Goal: Participate in discussion: Engage in conversation with other users on a specific topic

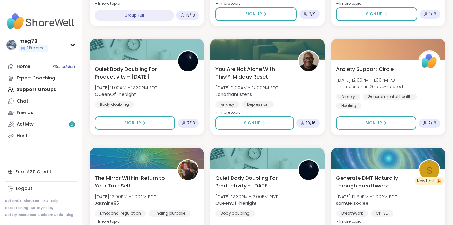
scroll to position [1057, 0]
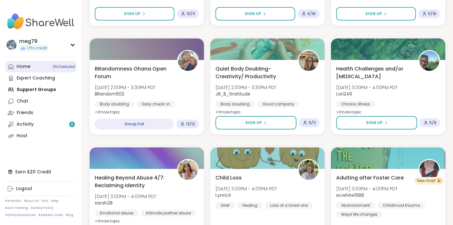
click at [40, 67] on link "Home 3 Scheduled" at bounding box center [40, 67] width 71 height 12
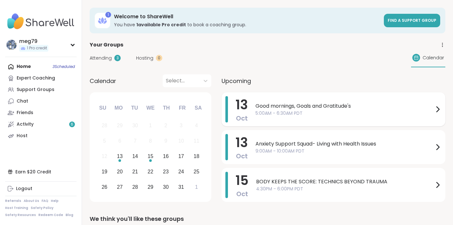
click at [295, 104] on span "Good mornings, Goals and Gratitude's" at bounding box center [344, 106] width 178 height 8
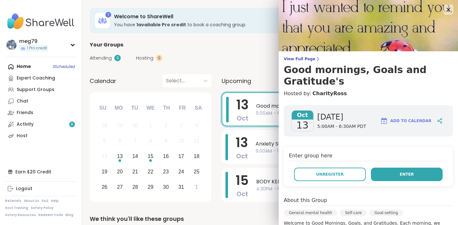
click at [387, 174] on button "Enter" at bounding box center [407, 173] width 72 height 13
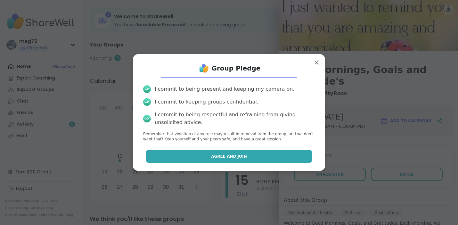
click at [228, 157] on span "Agree and Join" at bounding box center [229, 156] width 36 height 6
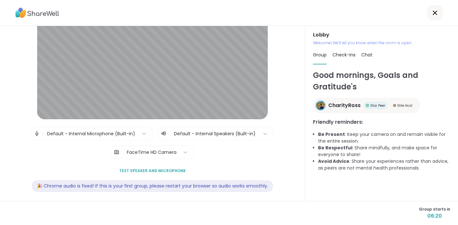
scroll to position [45, 0]
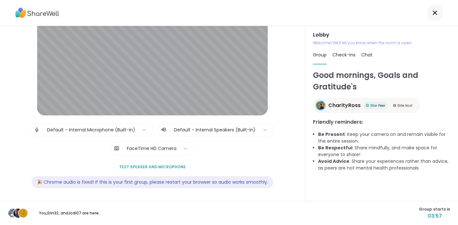
click at [286, 77] on div "Lobby | Default - Internal Microphone (Built-in) | Default - Internal Speakers …" at bounding box center [152, 113] width 305 height 175
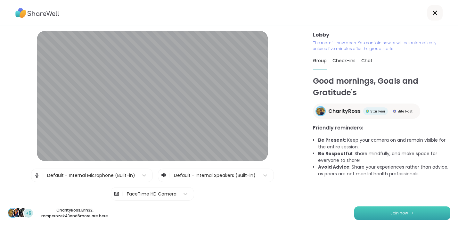
click at [395, 211] on span "Join now" at bounding box center [399, 213] width 18 height 6
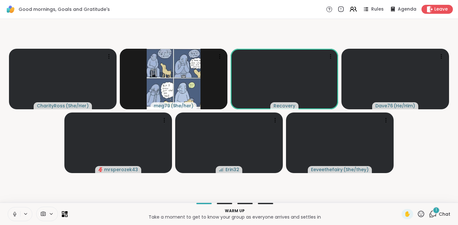
click at [16, 213] on icon at bounding box center [15, 214] width 6 height 6
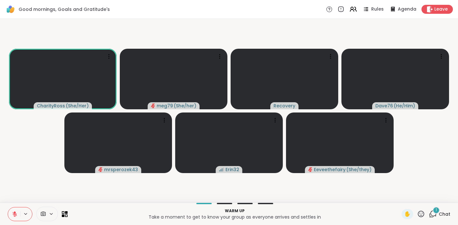
click at [429, 212] on icon at bounding box center [433, 214] width 8 height 8
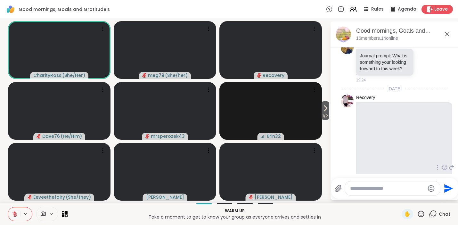
scroll to position [189, 0]
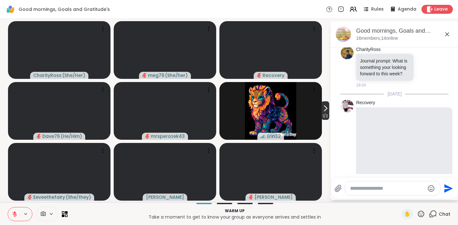
click at [324, 108] on icon at bounding box center [325, 108] width 8 height 8
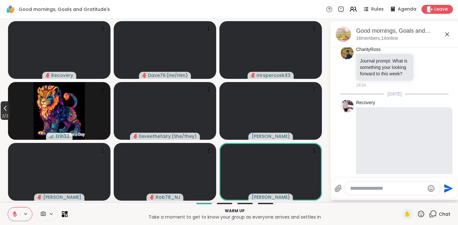
click at [6, 110] on icon at bounding box center [5, 108] width 8 height 8
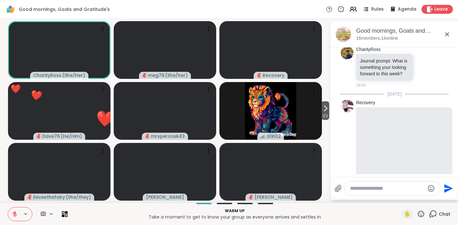
click at [419, 213] on icon at bounding box center [421, 213] width 6 height 6
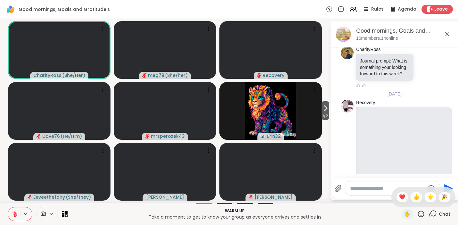
click at [399, 197] on span "❤️" at bounding box center [402, 197] width 6 height 8
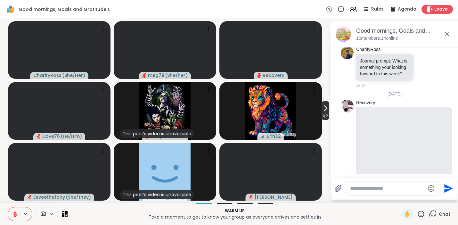
click at [327, 114] on span "1 / 2" at bounding box center [325, 116] width 8 height 8
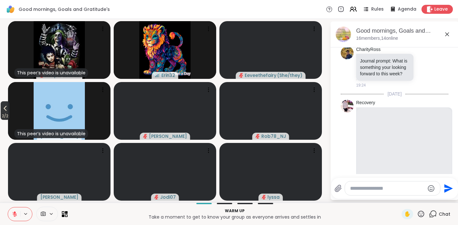
click at [4, 111] on icon at bounding box center [5, 108] width 8 height 8
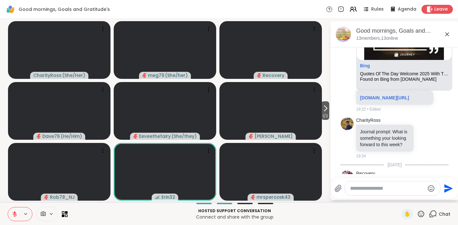
scroll to position [115, 0]
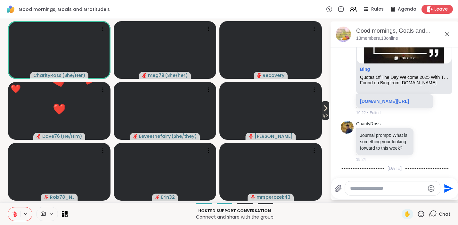
click at [324, 111] on icon at bounding box center [325, 108] width 3 height 5
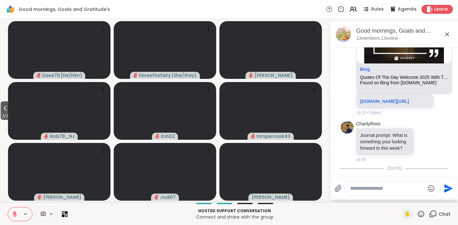
click at [418, 214] on icon at bounding box center [421, 214] width 8 height 8
click at [368, 190] on textarea "Type your message" at bounding box center [387, 188] width 75 height 6
type textarea "**********"
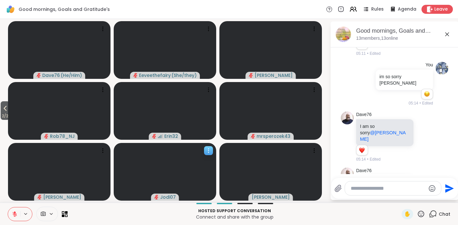
scroll to position [1292, 0]
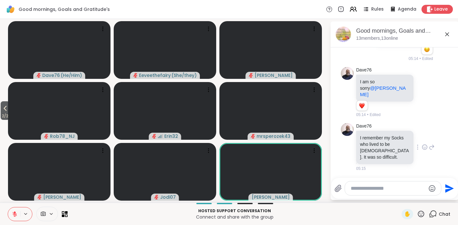
click at [422, 146] on icon at bounding box center [425, 147] width 6 height 6
click at [422, 137] on div "Select Reaction: Heart" at bounding box center [425, 137] width 6 height 6
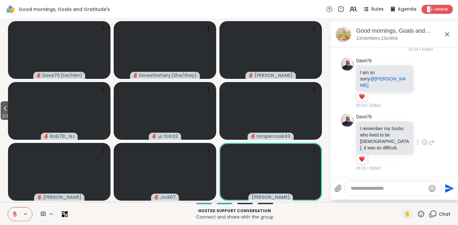
scroll to position [1301, 0]
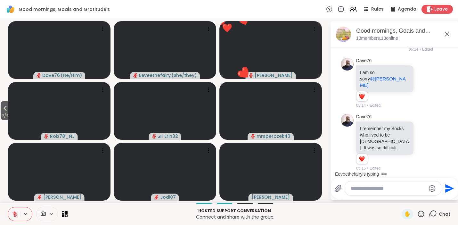
click at [418, 215] on icon at bounding box center [421, 213] width 6 height 6
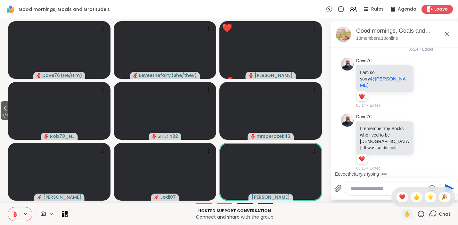
click at [418, 215] on icon at bounding box center [421, 213] width 6 height 6
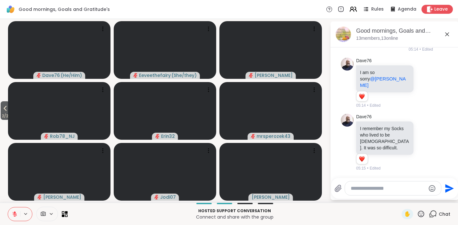
click at [351, 7] on icon at bounding box center [352, 8] width 3 height 3
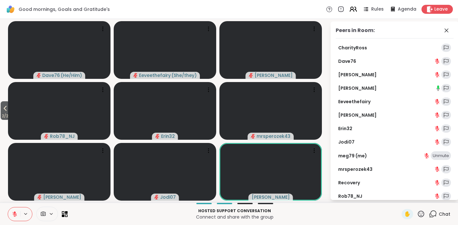
click at [351, 7] on icon at bounding box center [352, 8] width 3 height 3
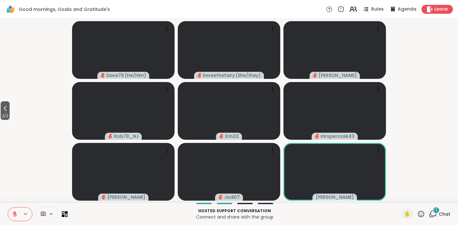
click at [349, 8] on icon at bounding box center [353, 9] width 8 height 8
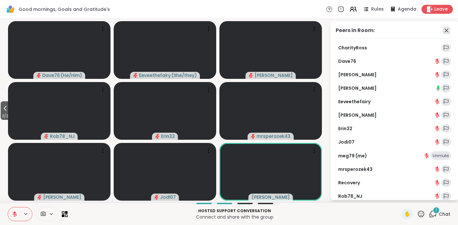
click at [443, 29] on icon at bounding box center [446, 31] width 8 height 8
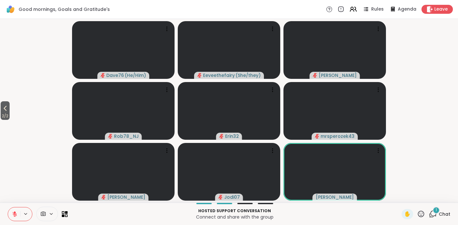
click at [432, 210] on div "1" at bounding box center [435, 209] width 7 height 7
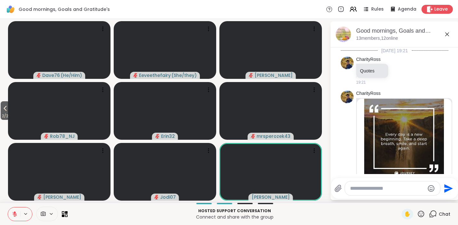
scroll to position [1351, 0]
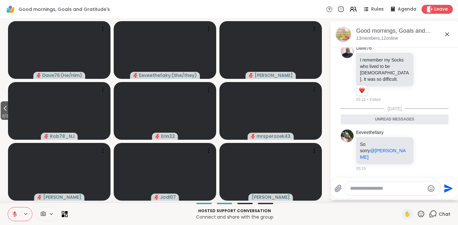
click at [66, 214] on icon at bounding box center [65, 214] width 6 height 6
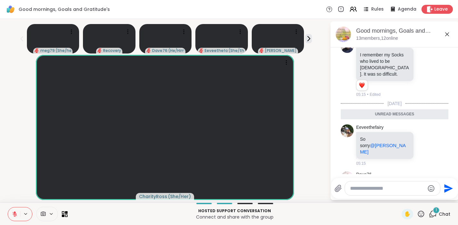
scroll to position [1376, 0]
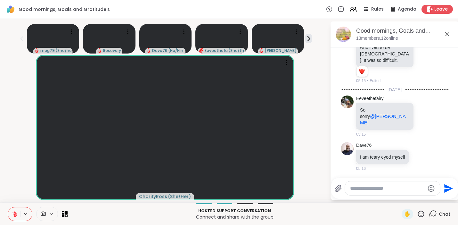
click at [417, 212] on icon at bounding box center [421, 214] width 8 height 8
click at [399, 194] on span "❤️" at bounding box center [402, 197] width 6 height 8
click at [417, 215] on icon at bounding box center [421, 214] width 8 height 8
click at [396, 197] on div "Send" at bounding box center [394, 188] width 127 height 21
click at [417, 213] on icon at bounding box center [421, 214] width 8 height 8
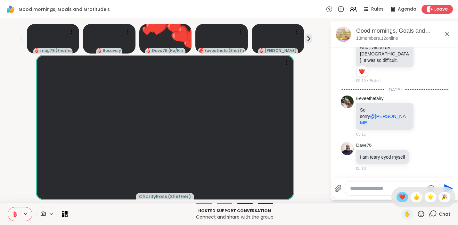
click at [399, 195] on span "❤️" at bounding box center [402, 197] width 6 height 8
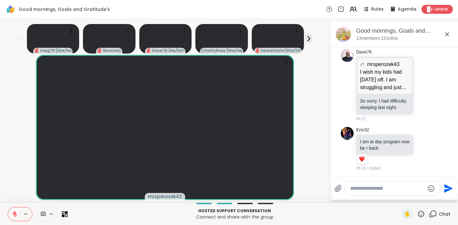
scroll to position [1563, 0]
click at [12, 212] on icon at bounding box center [15, 214] width 6 height 6
click at [14, 213] on icon at bounding box center [15, 214] width 6 height 6
click at [16, 215] on icon at bounding box center [15, 214] width 6 height 6
click at [17, 215] on icon at bounding box center [15, 214] width 6 height 6
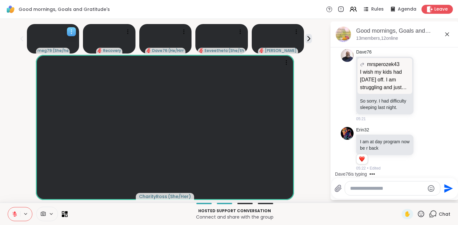
click at [51, 39] on video at bounding box center [53, 38] width 52 height 29
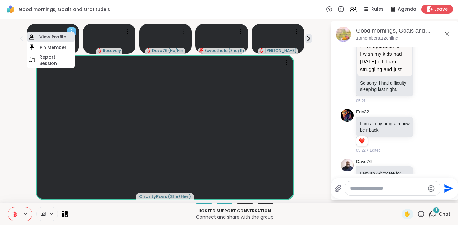
scroll to position [1603, 0]
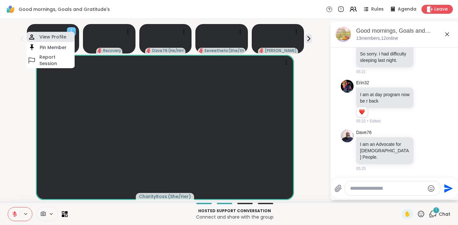
click at [49, 37] on h4 "View Profile" at bounding box center [52, 37] width 27 height 6
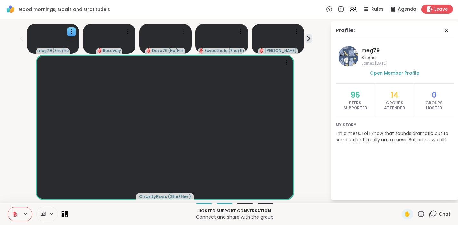
click at [67, 214] on icon at bounding box center [65, 214] width 6 height 6
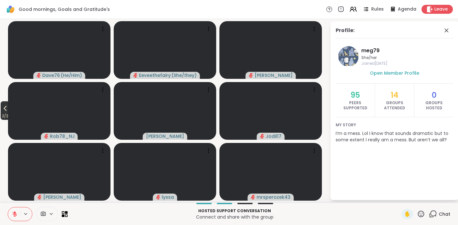
click at [3, 108] on icon at bounding box center [5, 108] width 8 height 8
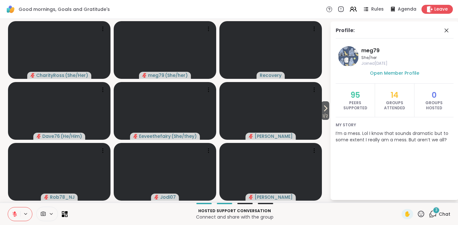
click at [429, 212] on icon at bounding box center [433, 214] width 8 height 8
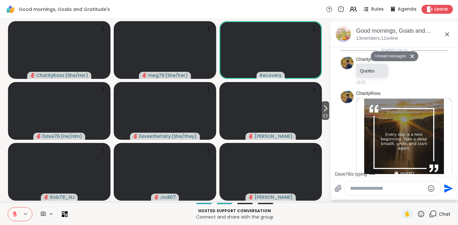
scroll to position [1840, 0]
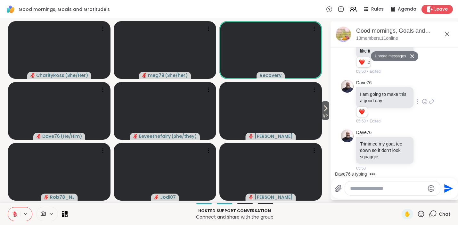
click at [422, 100] on icon at bounding box center [425, 101] width 6 height 6
click at [422, 91] on div "Select Reaction: Heart" at bounding box center [425, 91] width 6 height 6
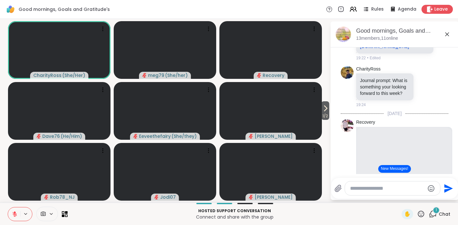
scroll to position [173, 0]
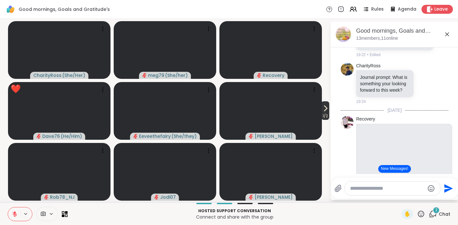
click at [324, 111] on icon at bounding box center [325, 108] width 8 height 8
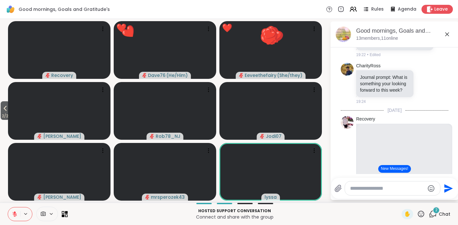
click at [66, 212] on icon at bounding box center [66, 212] width 3 height 3
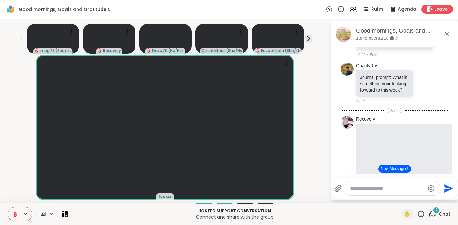
click at [431, 214] on icon at bounding box center [433, 213] width 6 height 6
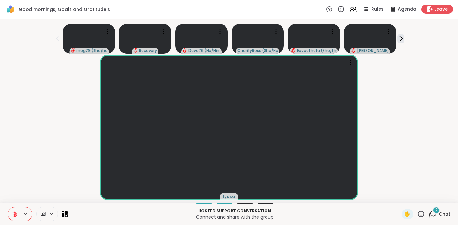
click at [429, 214] on icon at bounding box center [433, 214] width 8 height 8
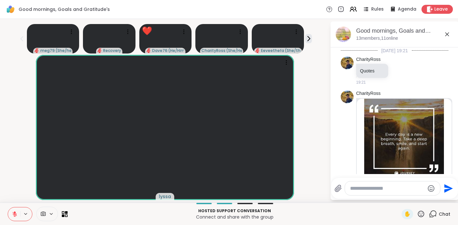
scroll to position [1949, 0]
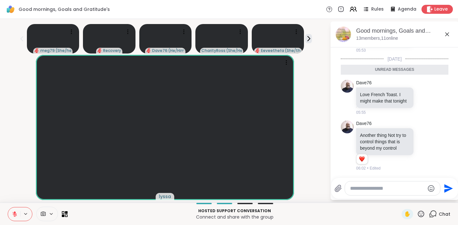
click at [453, 60] on html "Good mornings, Goals and Gratitude's Rules Agenda Leave meg79 ( She/her ) Recov…" at bounding box center [229, 112] width 458 height 225
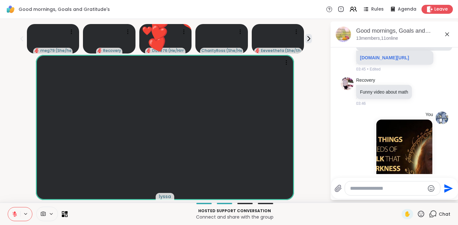
scroll to position [160, 0]
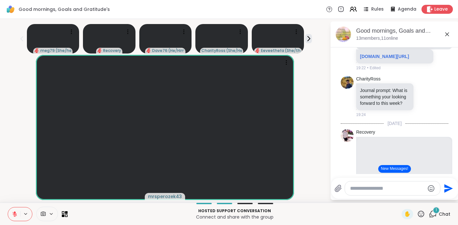
click at [417, 213] on icon at bounding box center [421, 214] width 8 height 8
click at [441, 198] on span "🎉" at bounding box center [444, 197] width 6 height 8
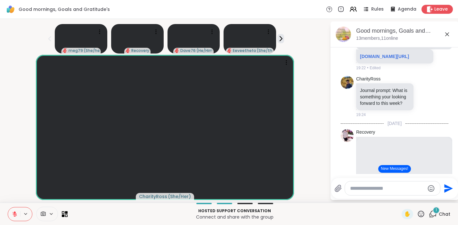
click at [12, 214] on icon at bounding box center [15, 214] width 6 height 6
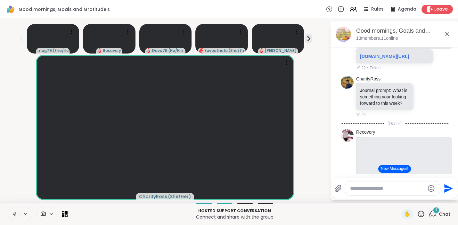
click at [13, 216] on icon at bounding box center [15, 214] width 6 height 6
click at [419, 212] on icon at bounding box center [421, 213] width 6 height 6
click at [377, 190] on textarea "Type your message" at bounding box center [387, 188] width 75 height 6
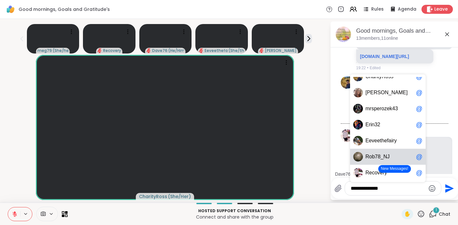
scroll to position [10, 0]
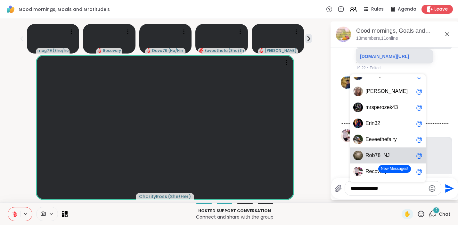
drag, startPoint x: 391, startPoint y: 190, endPoint x: 342, endPoint y: 191, distance: 49.0
click at [342, 191] on div "**********" at bounding box center [387, 188] width 107 height 14
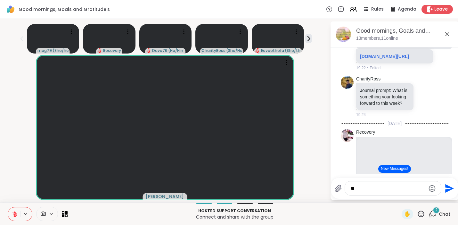
type textarea "*"
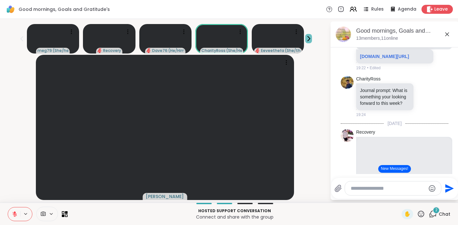
click at [308, 38] on icon at bounding box center [308, 38] width 7 height 7
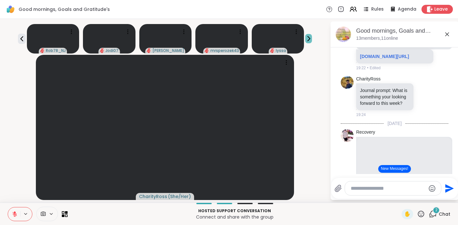
click at [308, 38] on icon at bounding box center [308, 38] width 7 height 7
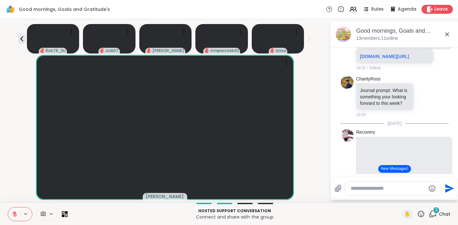
click at [432, 215] on icon at bounding box center [433, 214] width 8 height 8
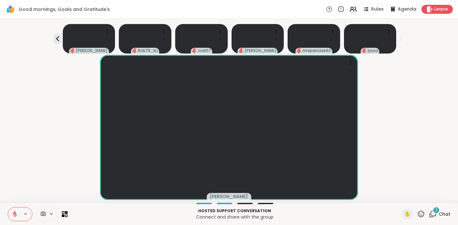
click at [435, 212] on span "2" at bounding box center [436, 209] width 2 height 5
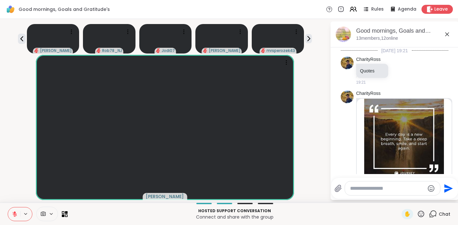
scroll to position [2037, 0]
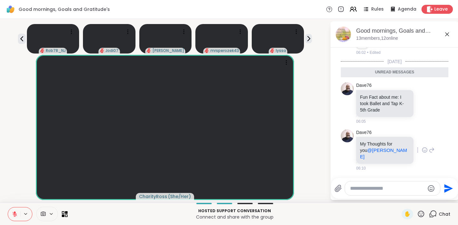
click at [422, 153] on icon at bounding box center [425, 150] width 6 height 6
click at [422, 141] on div "Select Reaction: Heart" at bounding box center [425, 140] width 6 height 6
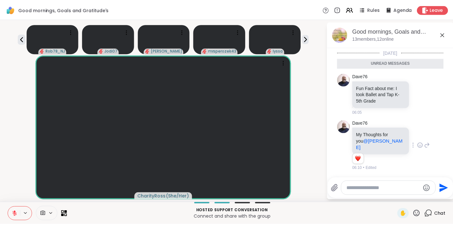
scroll to position [2046, 0]
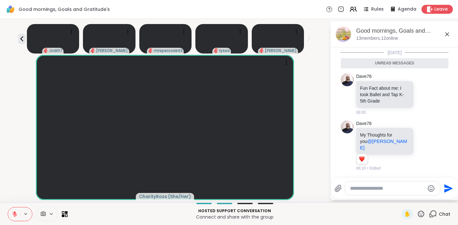
click at [417, 214] on icon at bounding box center [421, 214] width 8 height 8
click at [399, 195] on span "❤️" at bounding box center [402, 197] width 6 height 8
click at [419, 213] on icon at bounding box center [421, 214] width 8 height 8
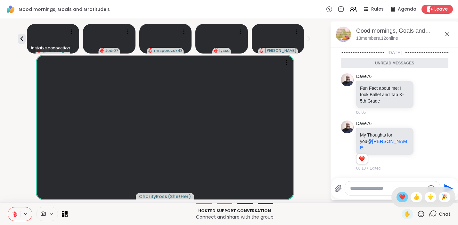
click at [399, 196] on span "❤️" at bounding box center [402, 197] width 6 height 8
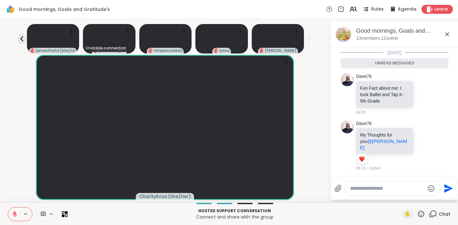
click at [417, 214] on icon at bounding box center [421, 214] width 8 height 8
click at [427, 196] on span "🌟" at bounding box center [430, 197] width 6 height 8
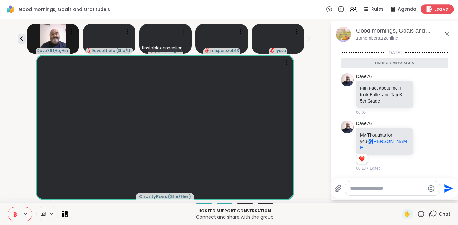
click at [439, 7] on span "Leave" at bounding box center [441, 9] width 14 height 7
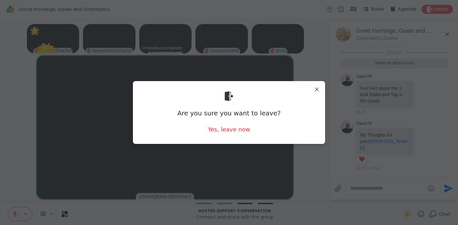
click at [232, 130] on div "Yes, leave now" at bounding box center [229, 129] width 42 height 8
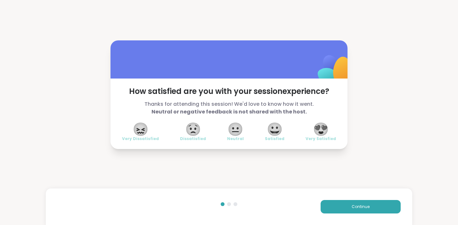
click at [321, 125] on span "😍" at bounding box center [321, 129] width 16 height 12
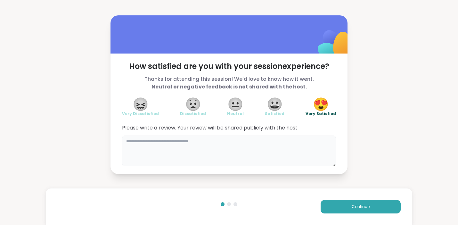
click at [251, 150] on textarea at bounding box center [229, 150] width 214 height 31
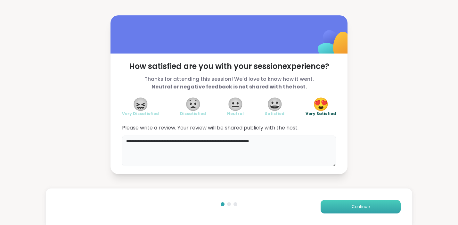
type textarea "**********"
click at [351, 207] on span "Continue" at bounding box center [360, 207] width 18 height 6
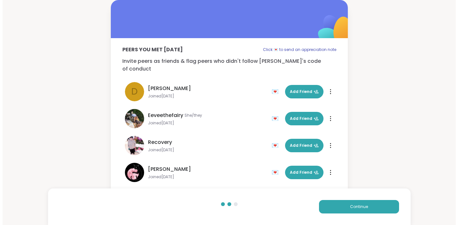
scroll to position [207, 0]
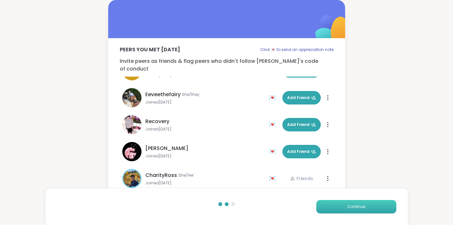
click at [347, 204] on span "Continue" at bounding box center [356, 207] width 18 height 6
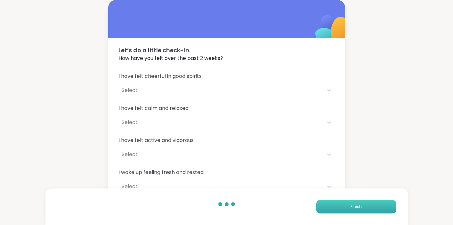
click at [347, 203] on button "Finish" at bounding box center [356, 206] width 80 height 13
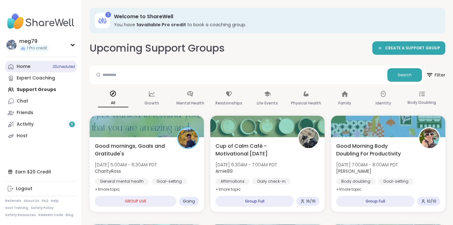
click at [46, 70] on link "Home 3 Scheduled" at bounding box center [40, 67] width 71 height 12
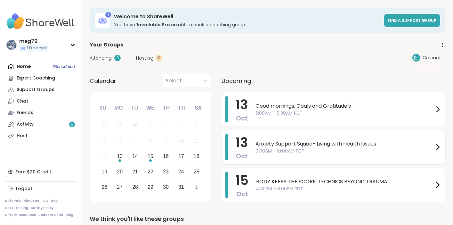
click at [337, 151] on span "9:00AM - 10:00AM PDT" at bounding box center [344, 151] width 178 height 7
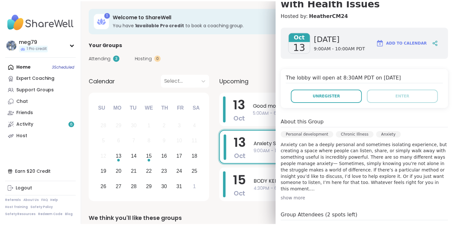
scroll to position [188, 0]
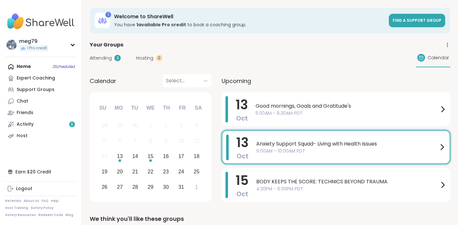
click at [31, 67] on div "Home 3 Scheduled Expert Coaching Support Groups Chat Friends Activity 6 Host" at bounding box center [40, 101] width 71 height 81
